Goal: Task Accomplishment & Management: Manage account settings

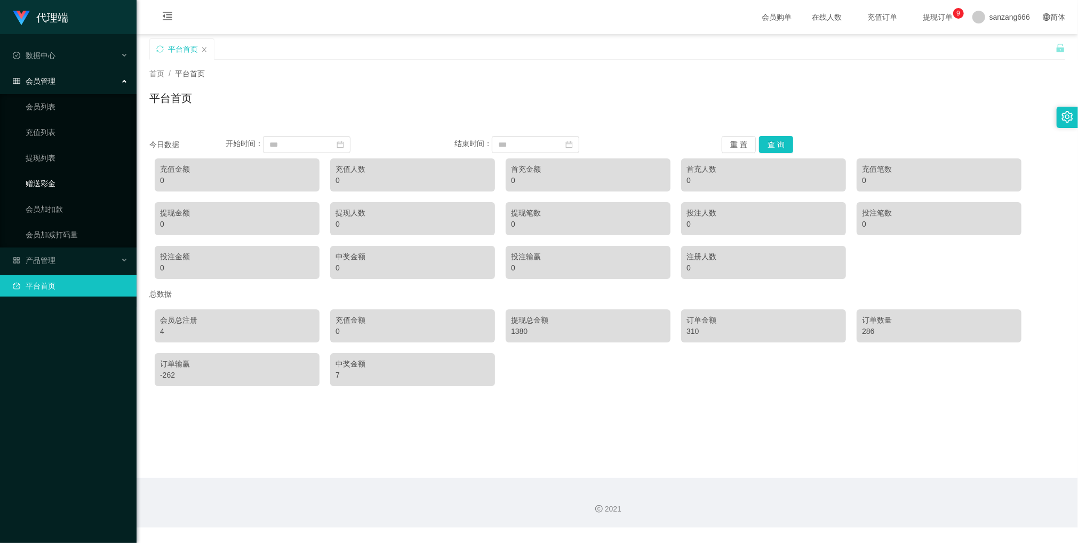
click at [54, 181] on link "赠送彩金" at bounding box center [77, 183] width 102 height 21
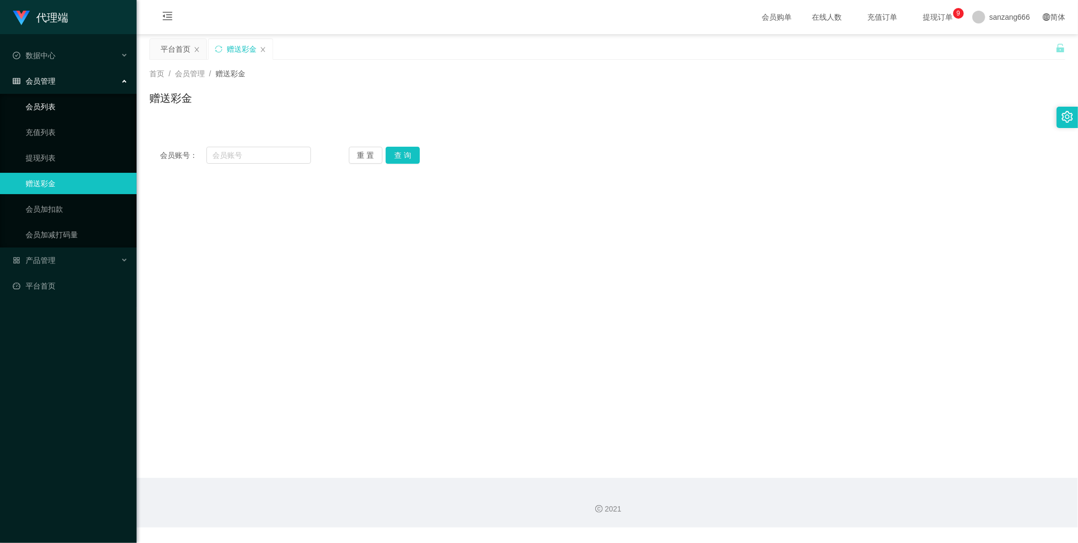
click at [45, 107] on link "会员列表" at bounding box center [77, 106] width 102 height 21
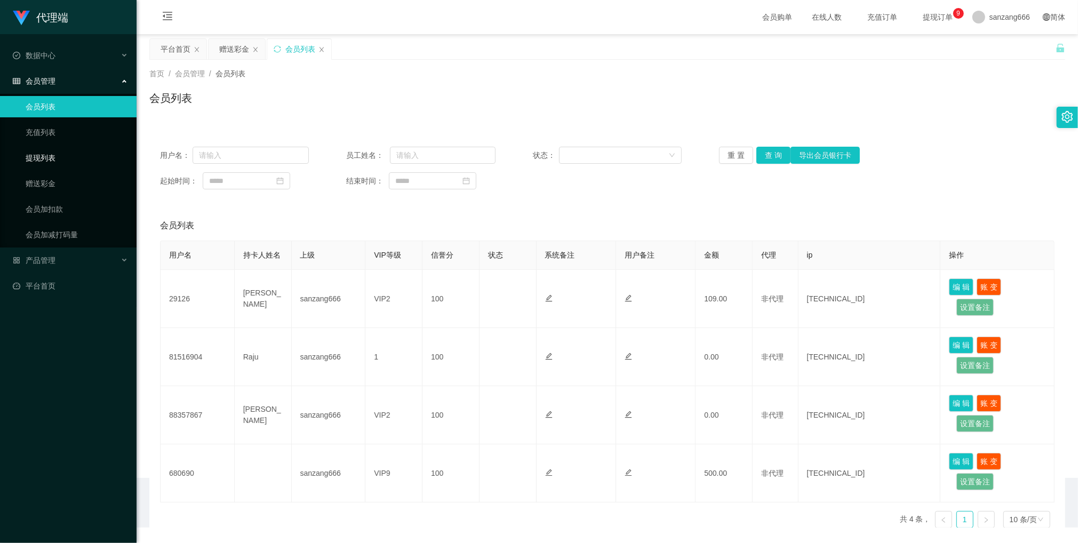
click at [49, 152] on link "提现列表" at bounding box center [77, 157] width 102 height 21
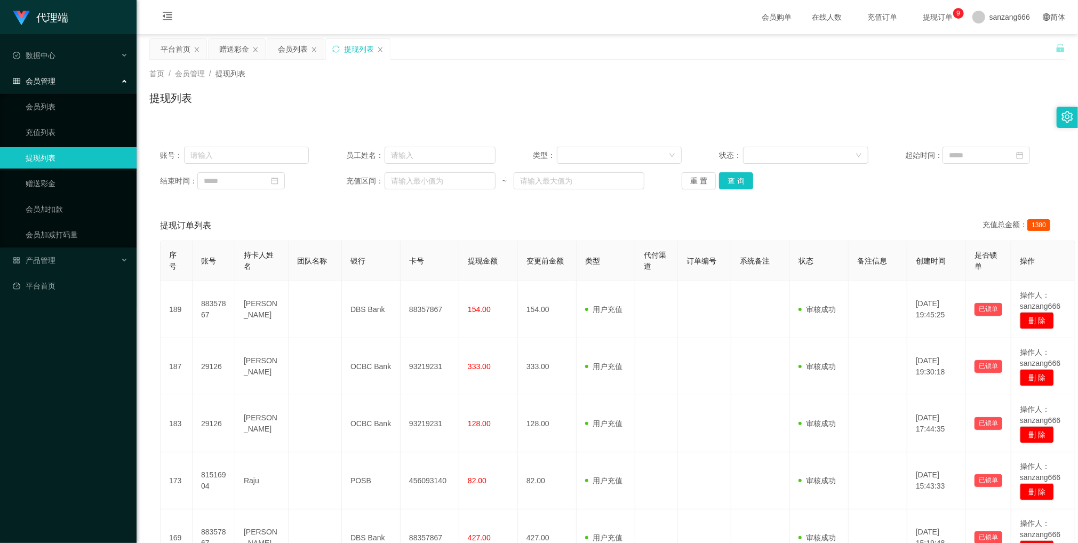
click at [48, 80] on span "会员管理" at bounding box center [34, 81] width 43 height 9
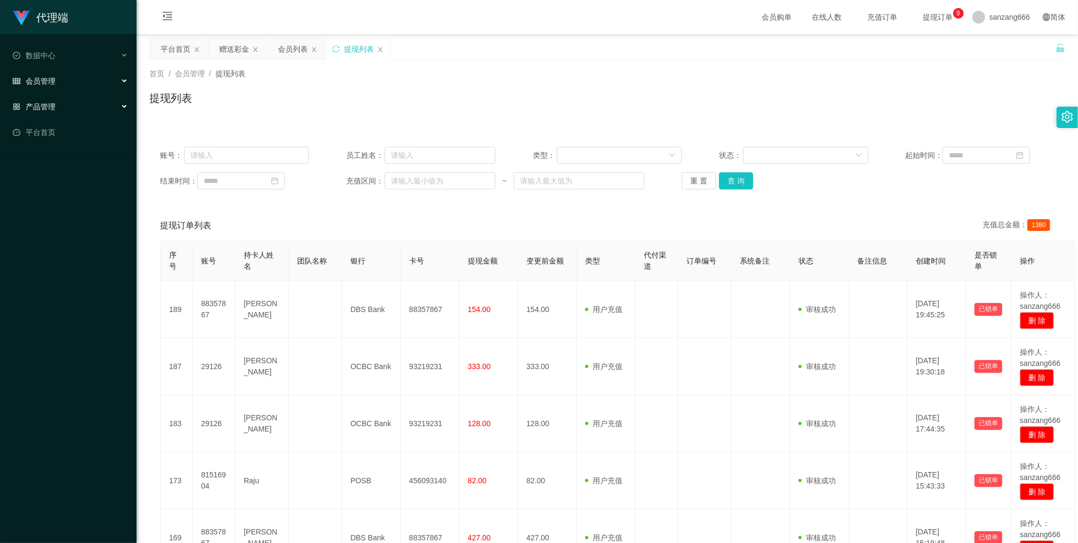
click at [50, 112] on div "产品管理" at bounding box center [68, 106] width 136 height 21
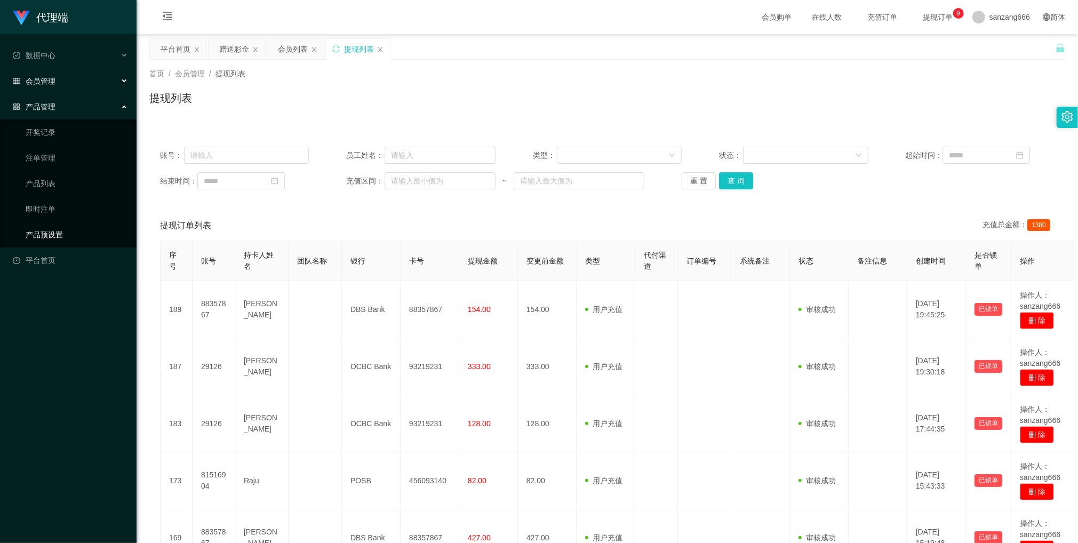
click at [37, 226] on link "产品预设置" at bounding box center [77, 234] width 102 height 21
